Goal: Information Seeking & Learning: Learn about a topic

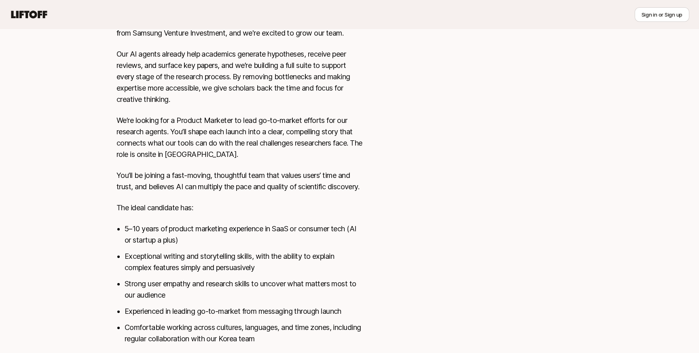
scroll to position [280, 0]
drag, startPoint x: 146, startPoint y: 66, endPoint x: 203, endPoint y: 63, distance: 57.1
click at [202, 63] on p "Our AI agents already help academics generate hypotheses, receive peer reviews,…" at bounding box center [239, 76] width 246 height 57
drag, startPoint x: 206, startPoint y: 87, endPoint x: 322, endPoint y: 100, distance: 117.1
click at [322, 100] on p "Our AI agents already help academics generate hypotheses, receive peer reviews,…" at bounding box center [239, 76] width 246 height 57
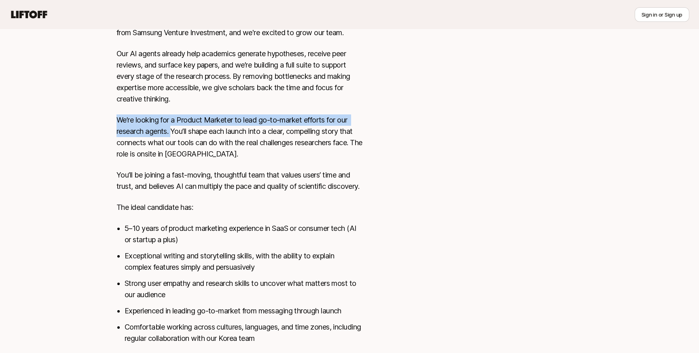
drag, startPoint x: 118, startPoint y: 119, endPoint x: 173, endPoint y: 131, distance: 56.2
click at [173, 131] on p "We’re looking for a Product Marketer to lead go-to-market efforts for our resea…" at bounding box center [239, 136] width 246 height 45
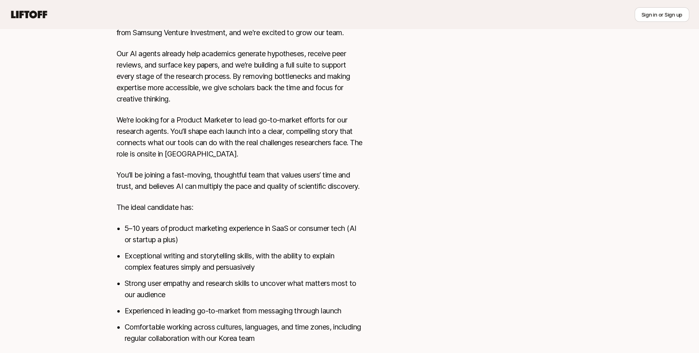
click at [188, 137] on p "We’re looking for a Product Marketer to lead go-to-market efforts for our resea…" at bounding box center [239, 136] width 246 height 45
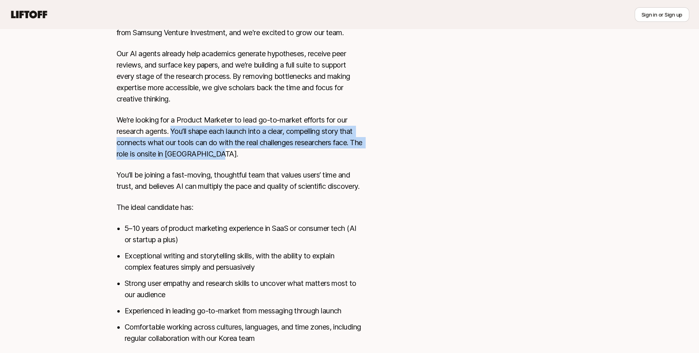
drag, startPoint x: 173, startPoint y: 131, endPoint x: 269, endPoint y: 149, distance: 97.9
click at [269, 149] on p "We’re looking for a Product Marketer to lead go-to-market efforts for our resea…" at bounding box center [239, 136] width 246 height 45
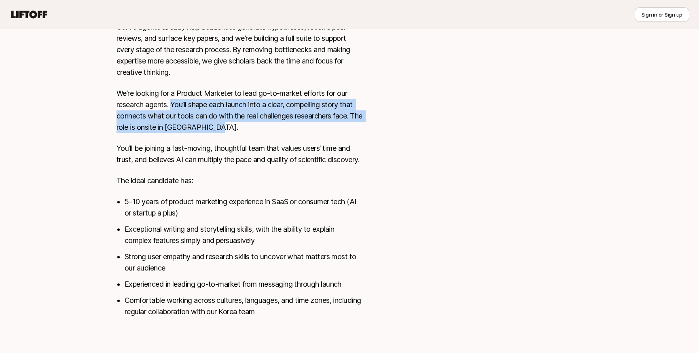
scroll to position [317, 0]
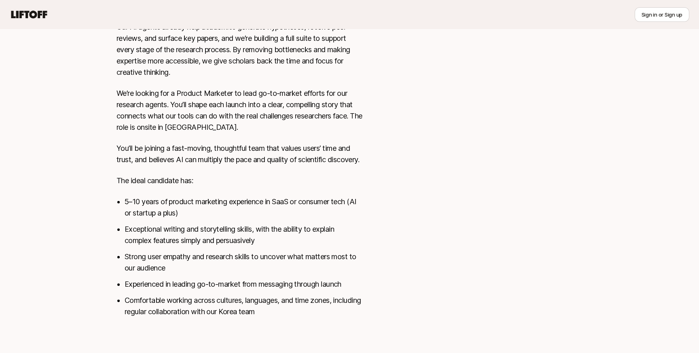
click at [209, 158] on p "You’ll be joining a fast-moving, thoughtful team that values users’ time and tr…" at bounding box center [239, 154] width 246 height 23
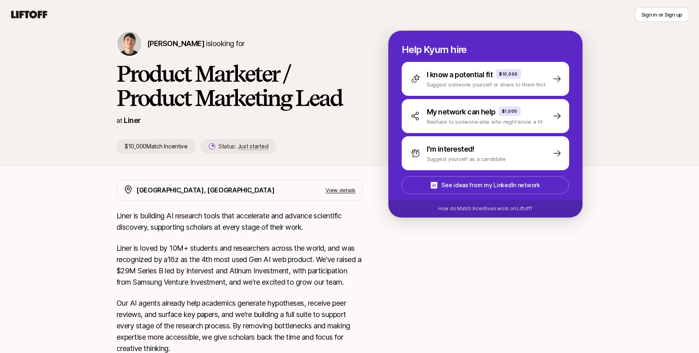
scroll to position [0, 0]
